Goal: Task Accomplishment & Management: Use online tool/utility

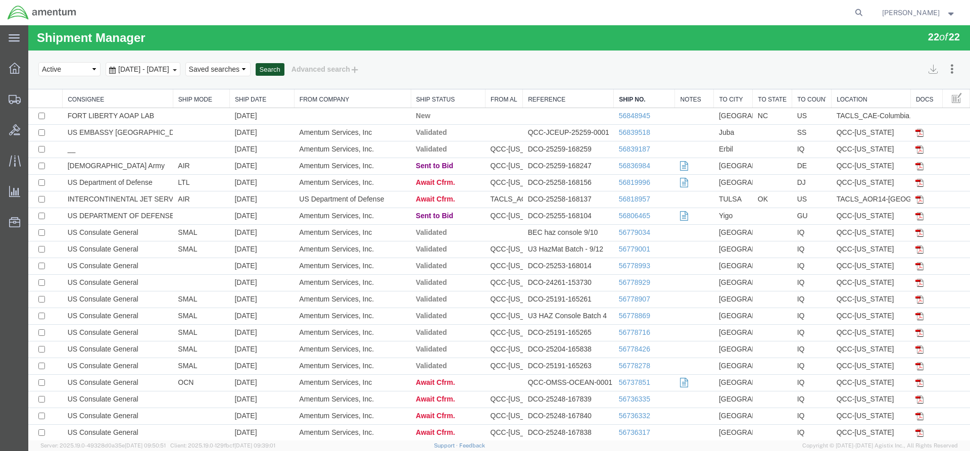
click at [284, 72] on button "Search" at bounding box center [270, 69] width 29 height 13
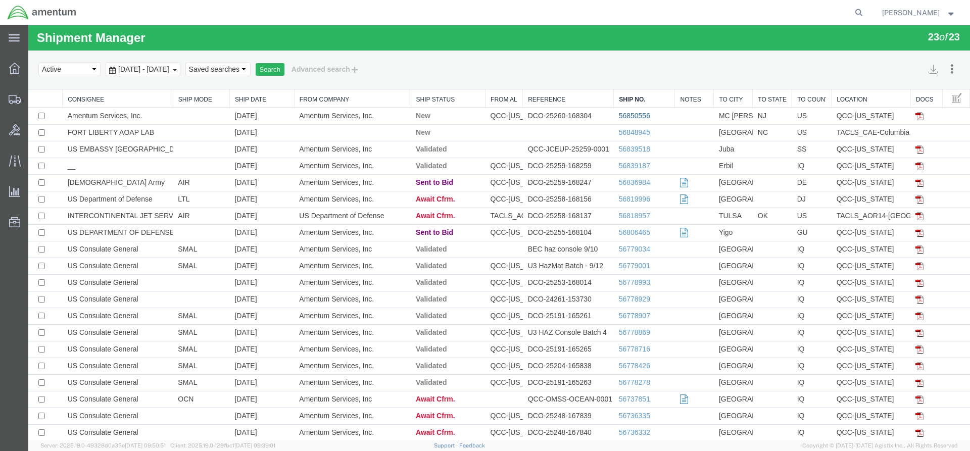
click at [630, 116] on link "56850556" at bounding box center [634, 116] width 31 height 8
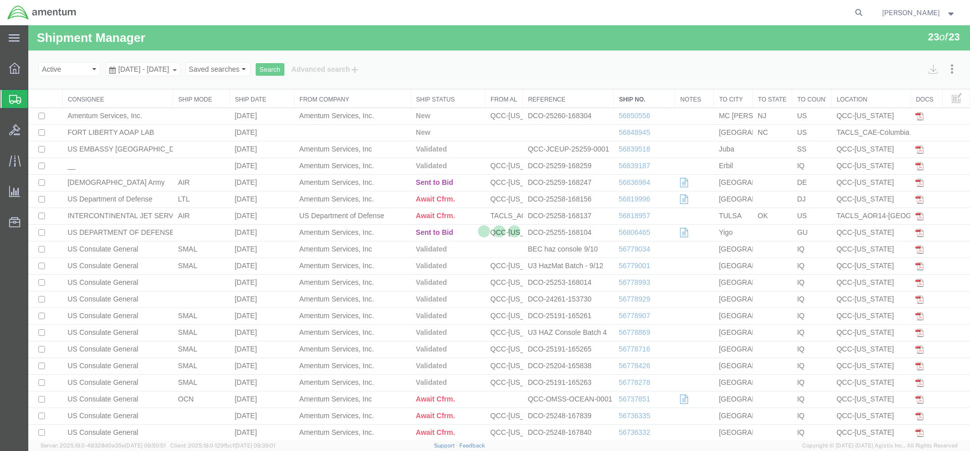
select select "42668"
select select "42709"
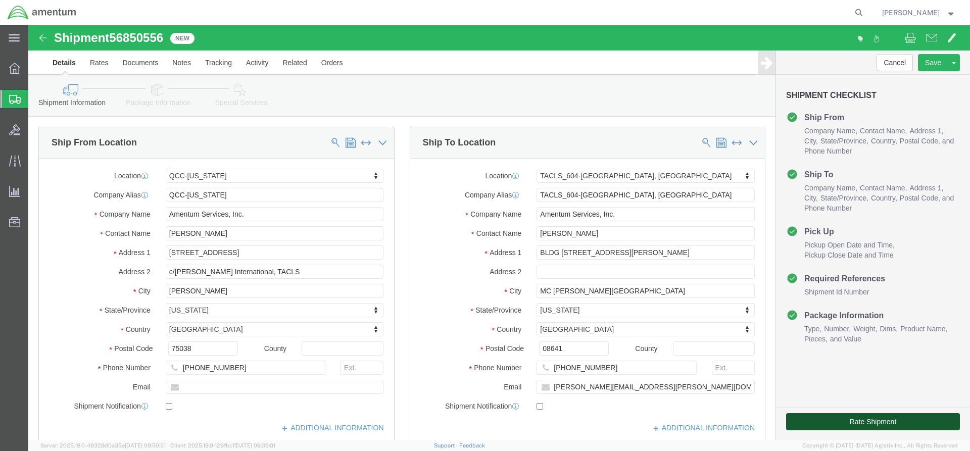
click button "Rate Shipment"
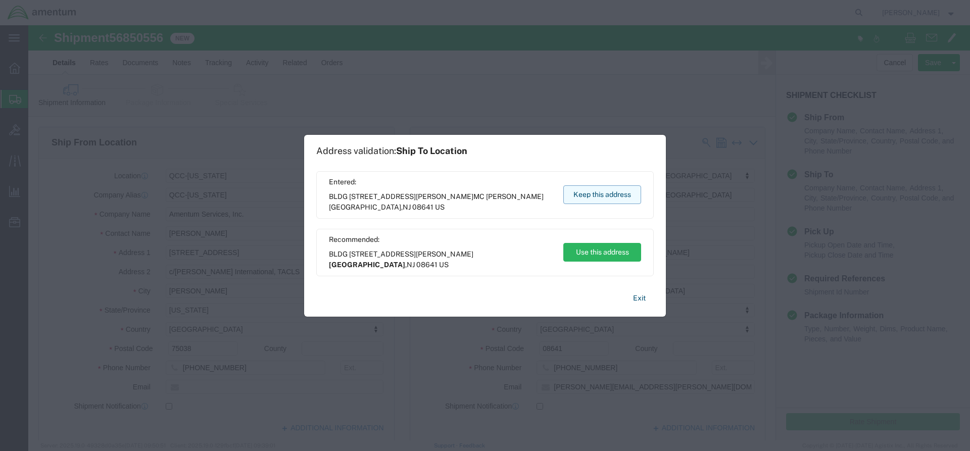
click at [601, 193] on button "Keep this address" at bounding box center [602, 194] width 78 height 19
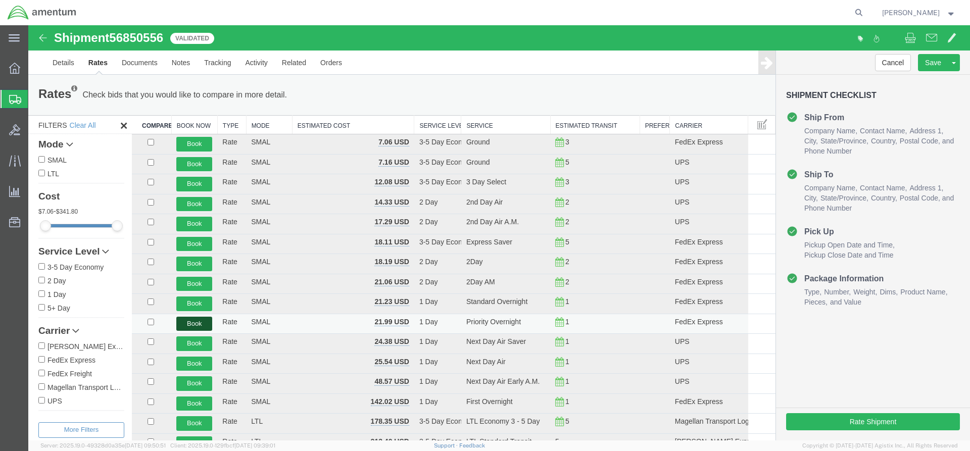
click at [206, 325] on button "Book" at bounding box center [194, 324] width 36 height 15
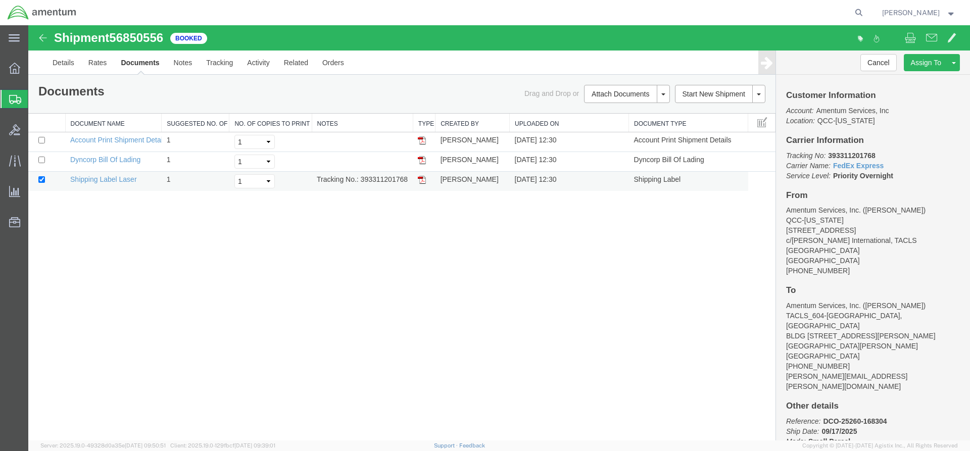
drag, startPoint x: 362, startPoint y: 177, endPoint x: 400, endPoint y: 178, distance: 38.4
click at [408, 179] on td "Tracking No.: 393311201768" at bounding box center [362, 182] width 101 height 20
copy td "393311201768"
click at [421, 176] on link at bounding box center [422, 179] width 8 height 8
click at [35, 76] on span "Overview" at bounding box center [31, 68] width 7 height 20
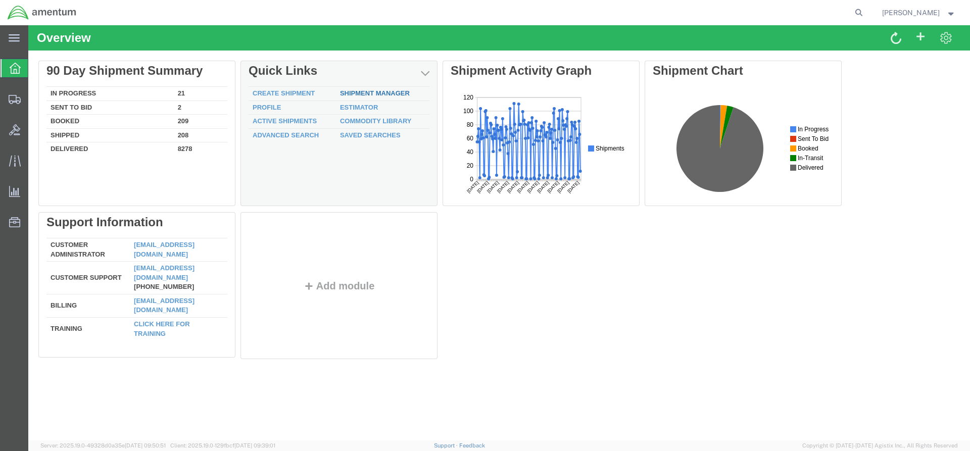
click at [355, 92] on link "Shipment Manager" at bounding box center [375, 93] width 70 height 8
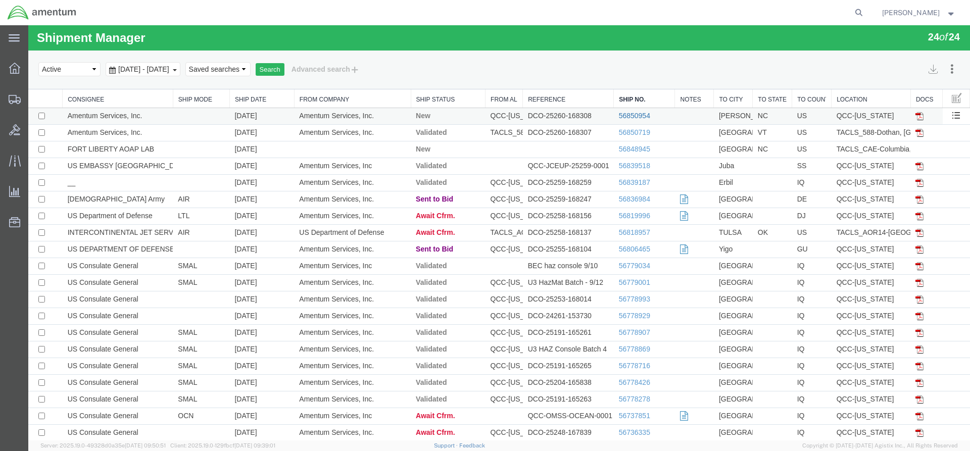
click at [628, 115] on link "56850954" at bounding box center [634, 116] width 31 height 8
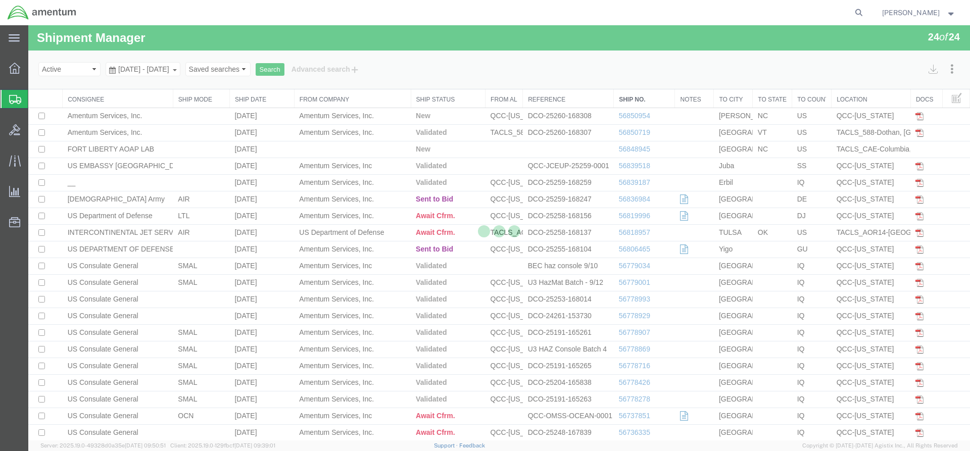
select select "42668"
select select "42712"
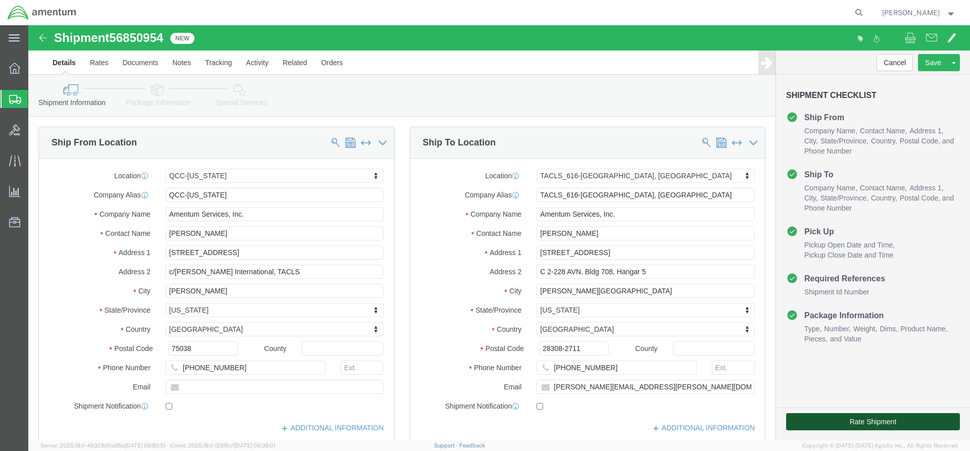
click button "Rate Shipment"
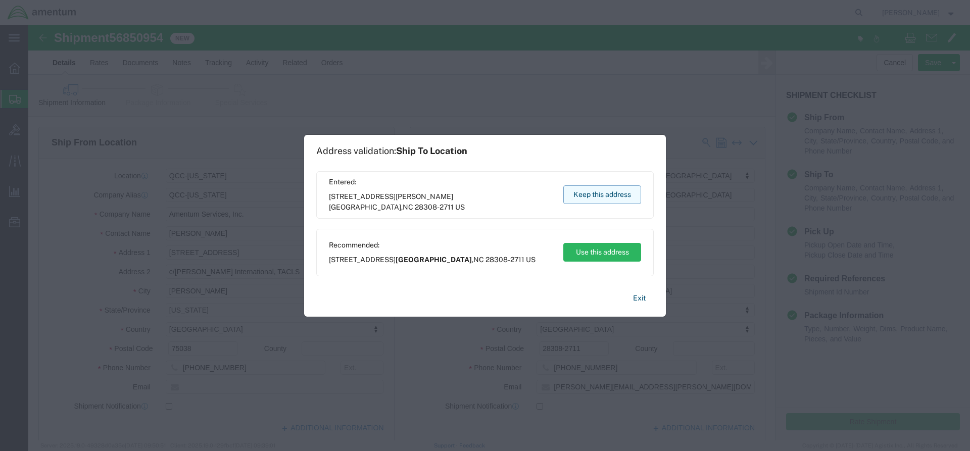
click at [582, 191] on button "Keep this address" at bounding box center [602, 194] width 78 height 19
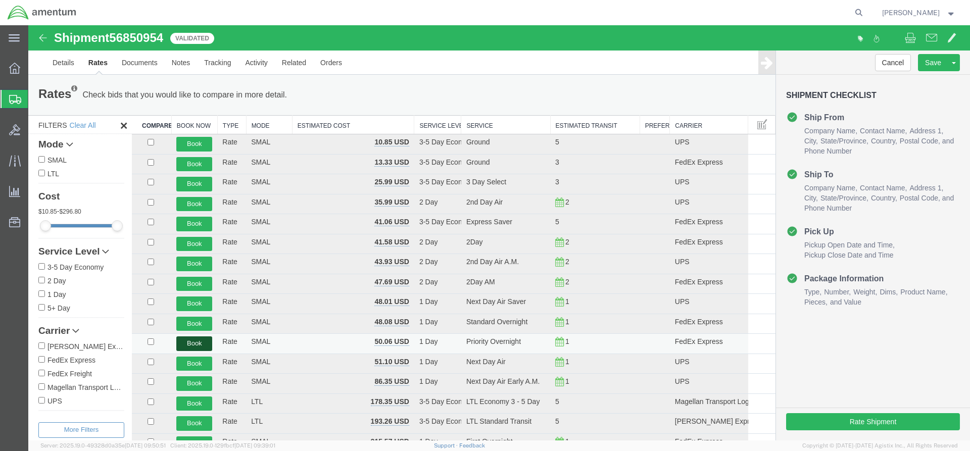
click at [196, 342] on button "Book" at bounding box center [194, 343] width 36 height 15
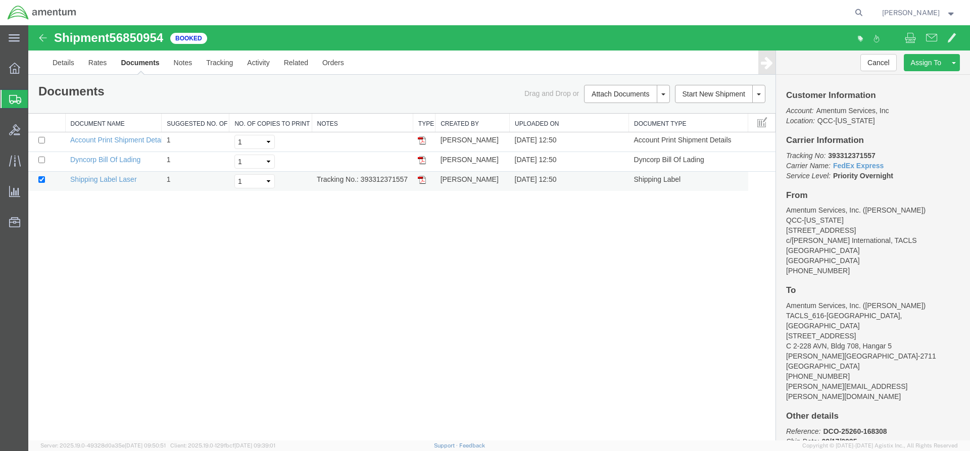
click at [364, 179] on td "Tracking No.: 393312371557" at bounding box center [362, 182] width 101 height 20
drag, startPoint x: 361, startPoint y: 182, endPoint x: 394, endPoint y: 177, distance: 33.6
click at [407, 182] on td "Tracking No.: 393312371557" at bounding box center [362, 182] width 101 height 20
copy td "393312371557"
drag, startPoint x: 421, startPoint y: 181, endPoint x: 50, endPoint y: 324, distance: 398.3
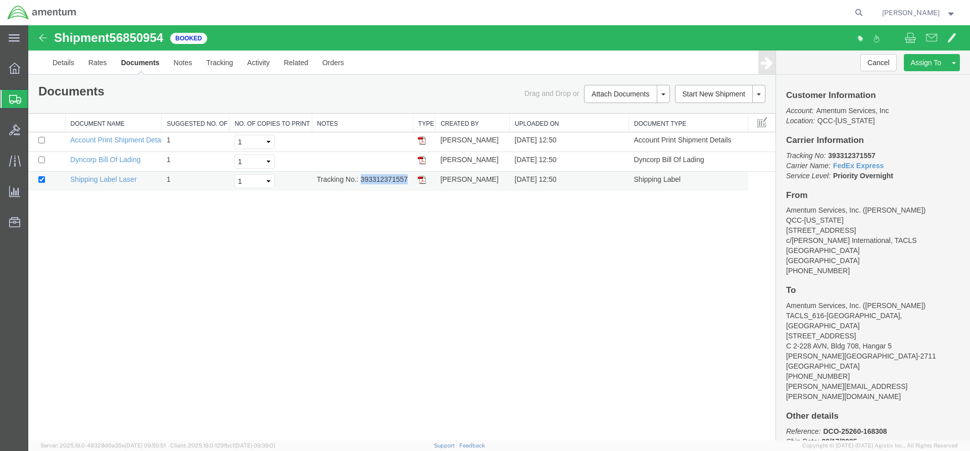
click at [421, 181] on img at bounding box center [422, 180] width 8 height 8
click at [14, 65] on icon at bounding box center [14, 68] width 11 height 11
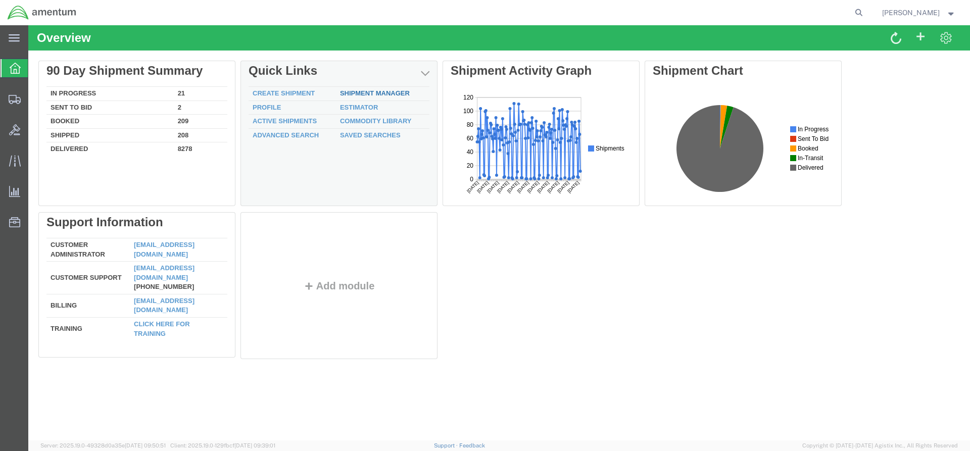
click at [364, 93] on link "Shipment Manager" at bounding box center [375, 93] width 70 height 8
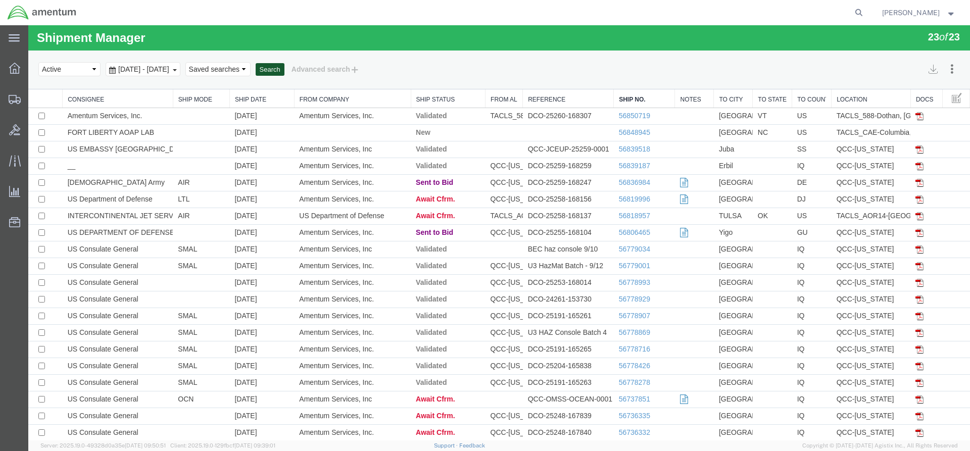
click at [284, 71] on button "Search" at bounding box center [270, 69] width 29 height 13
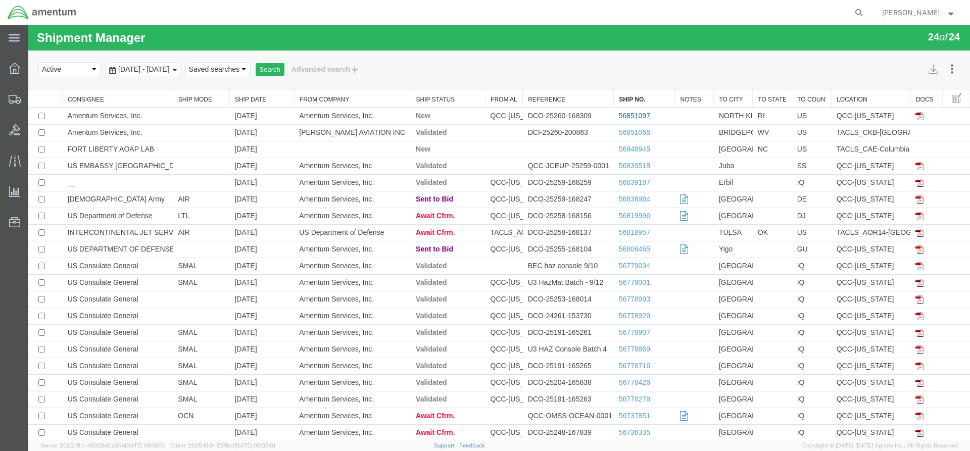
click at [621, 117] on link "56851097" at bounding box center [634, 116] width 31 height 8
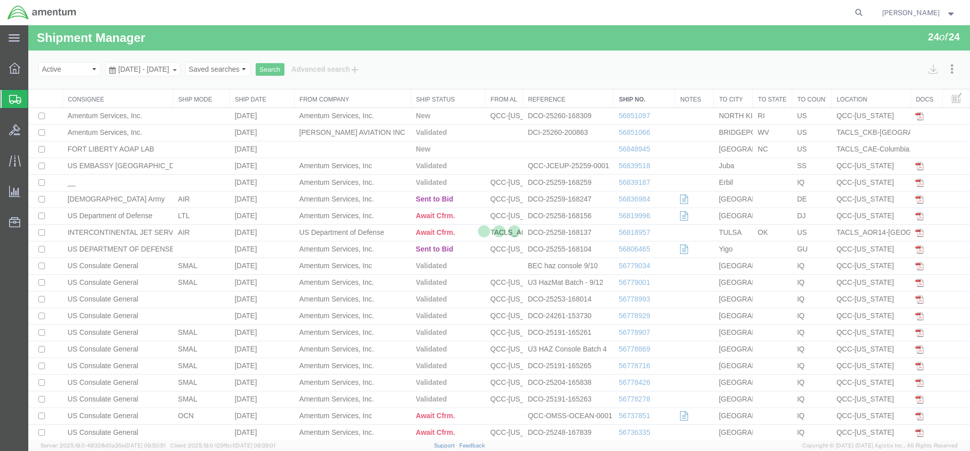
select select "42668"
select select "42701"
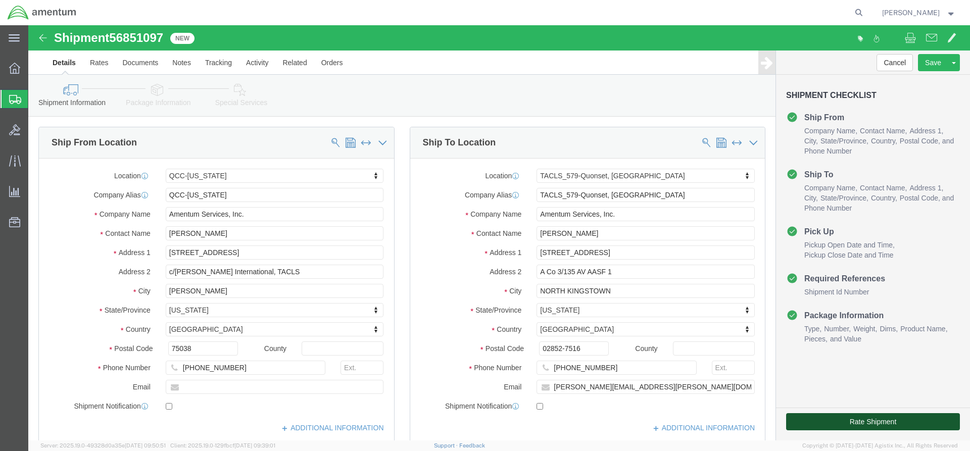
click button "Rate Shipment"
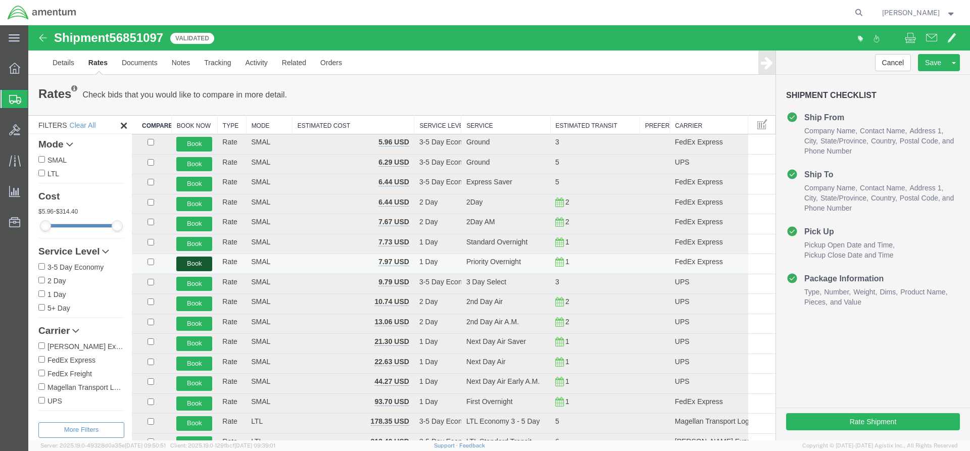
click at [188, 260] on button "Book" at bounding box center [194, 264] width 36 height 15
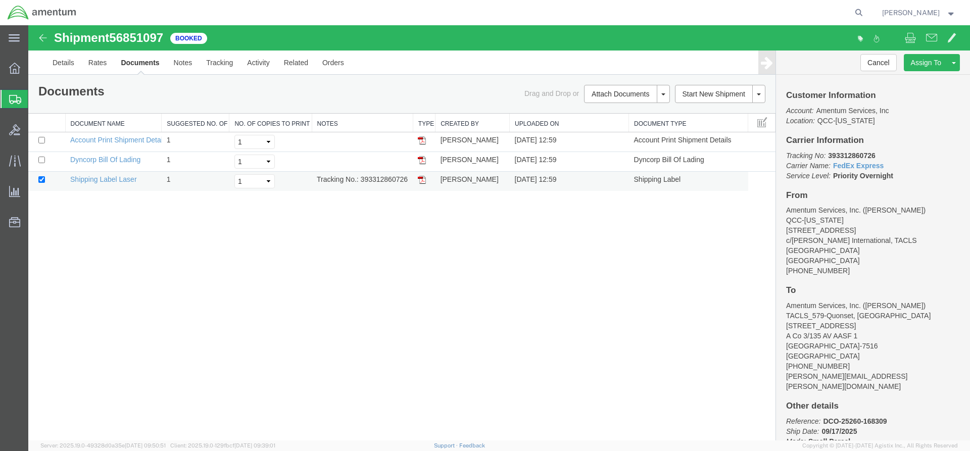
drag, startPoint x: 360, startPoint y: 181, endPoint x: 389, endPoint y: 178, distance: 29.5
click at [408, 176] on td "Tracking No.: 393312860726" at bounding box center [362, 182] width 101 height 20
copy td "393312860726"
drag, startPoint x: 422, startPoint y: 178, endPoint x: 38, endPoint y: 273, distance: 395.0
click at [422, 178] on img at bounding box center [422, 180] width 8 height 8
